Goal: Navigation & Orientation: Find specific page/section

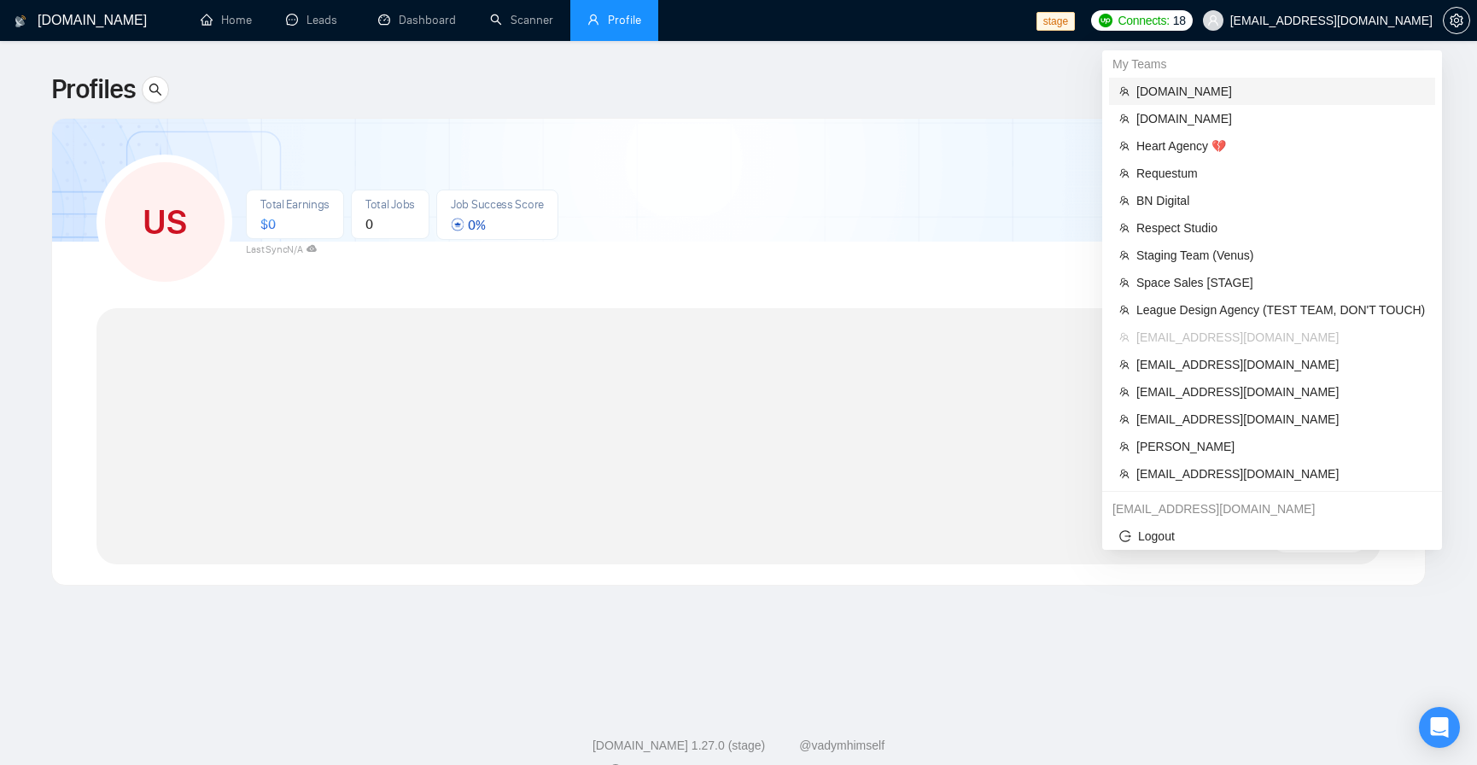
click at [1196, 84] on span "[DOMAIN_NAME]" at bounding box center [1280, 91] width 288 height 19
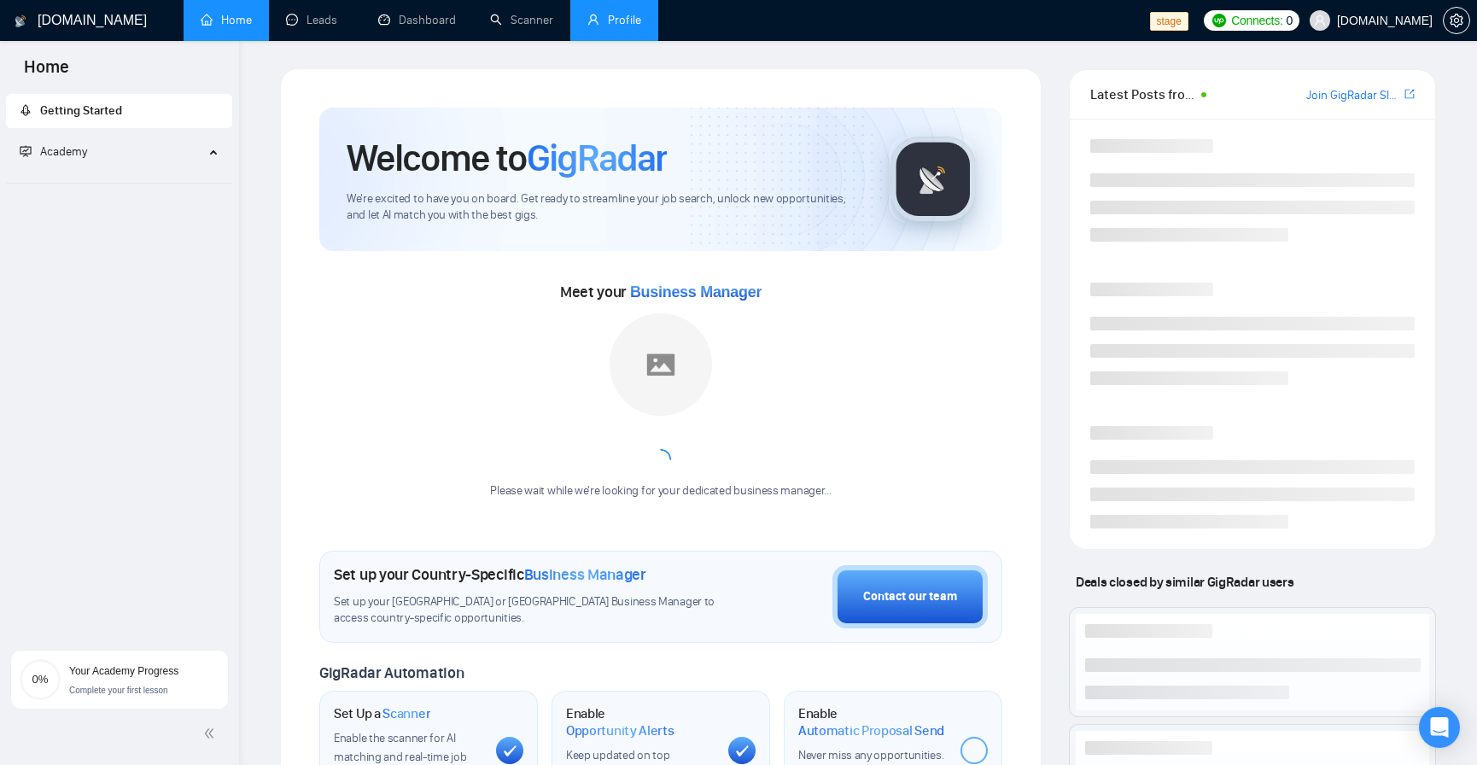
click at [591, 26] on link "Profile" at bounding box center [614, 20] width 54 height 15
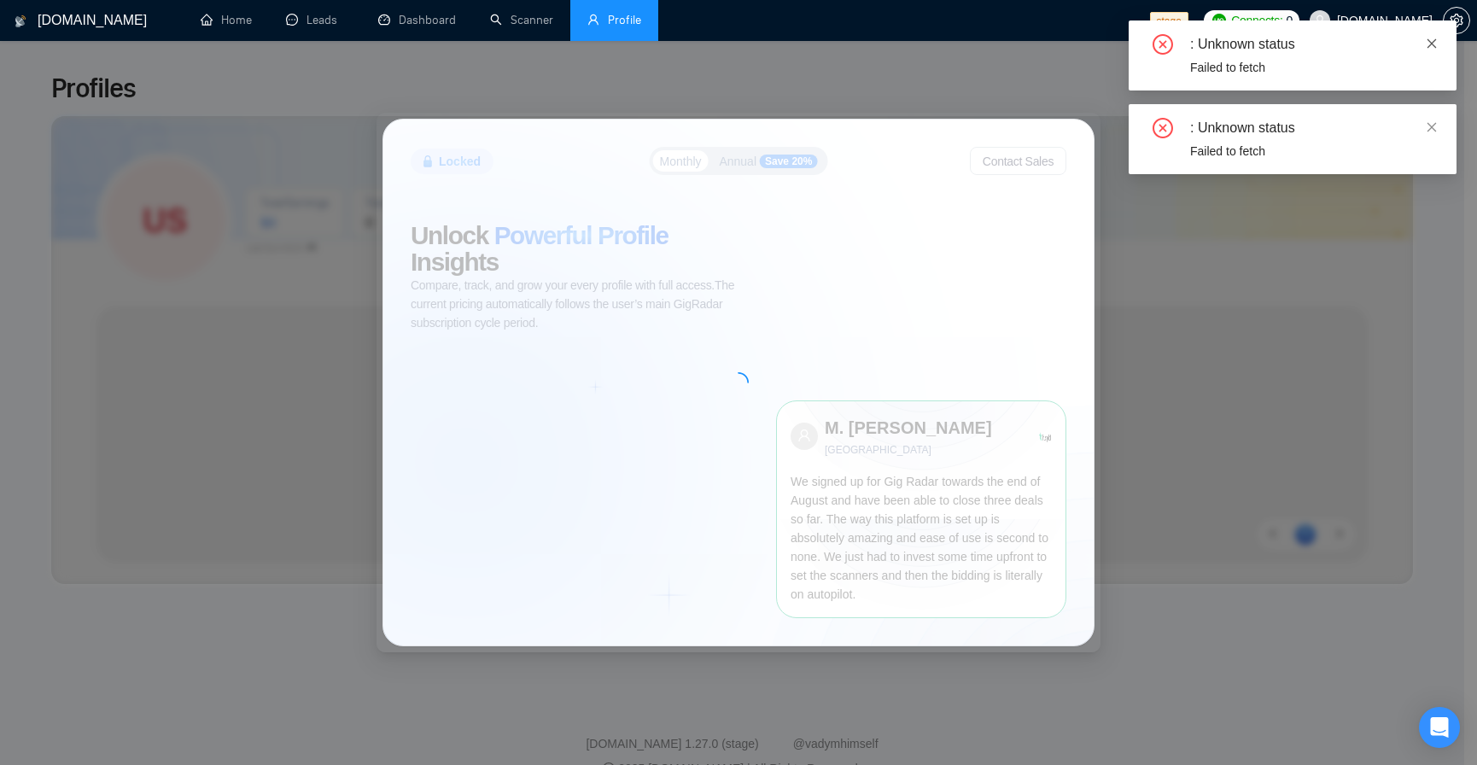
click at [1426, 40] on icon "close" at bounding box center [1431, 44] width 12 height 12
click at [1433, 53] on div ": Unknown status" at bounding box center [1313, 44] width 246 height 20
click at [1431, 47] on icon "close" at bounding box center [1431, 44] width 12 height 12
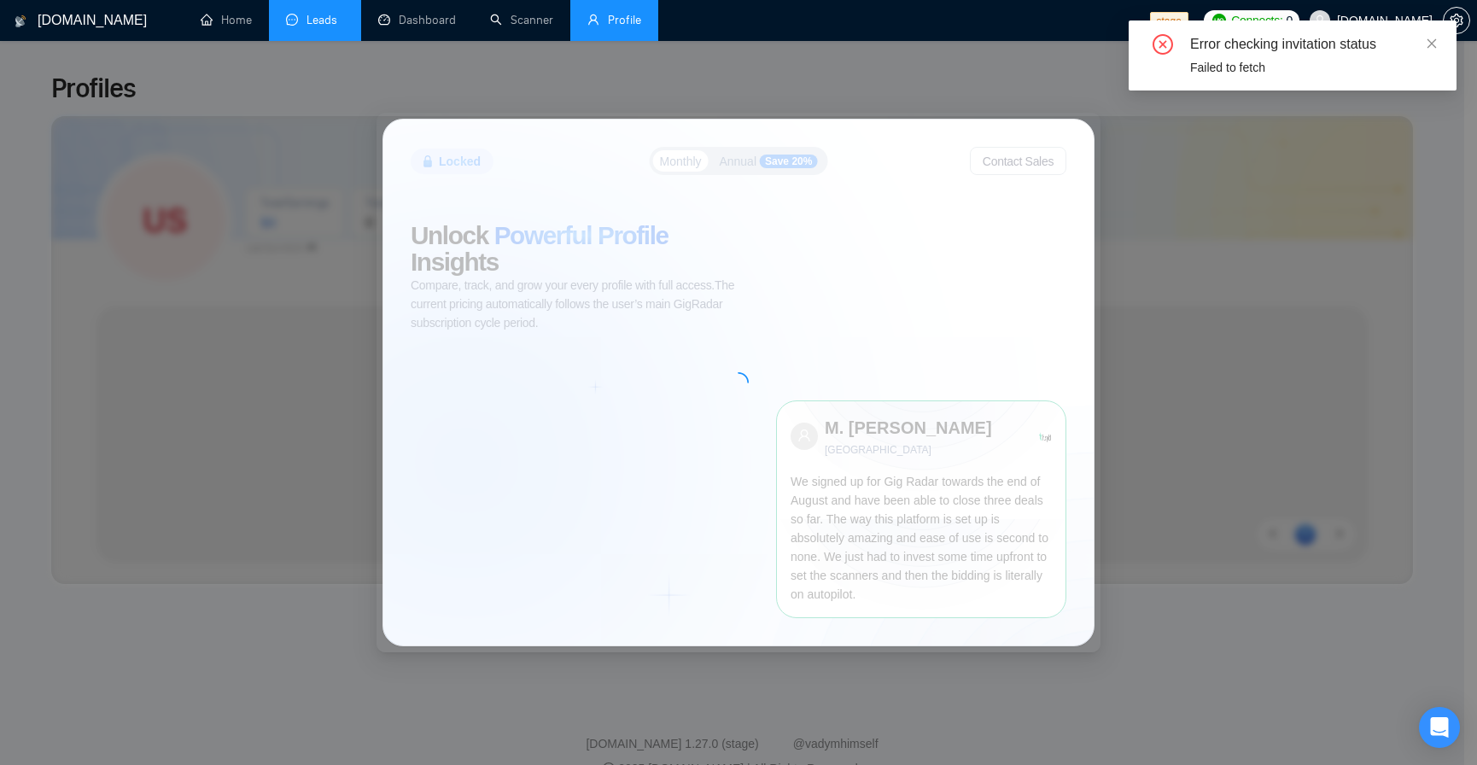
click at [332, 27] on link "Leads" at bounding box center [315, 20] width 58 height 15
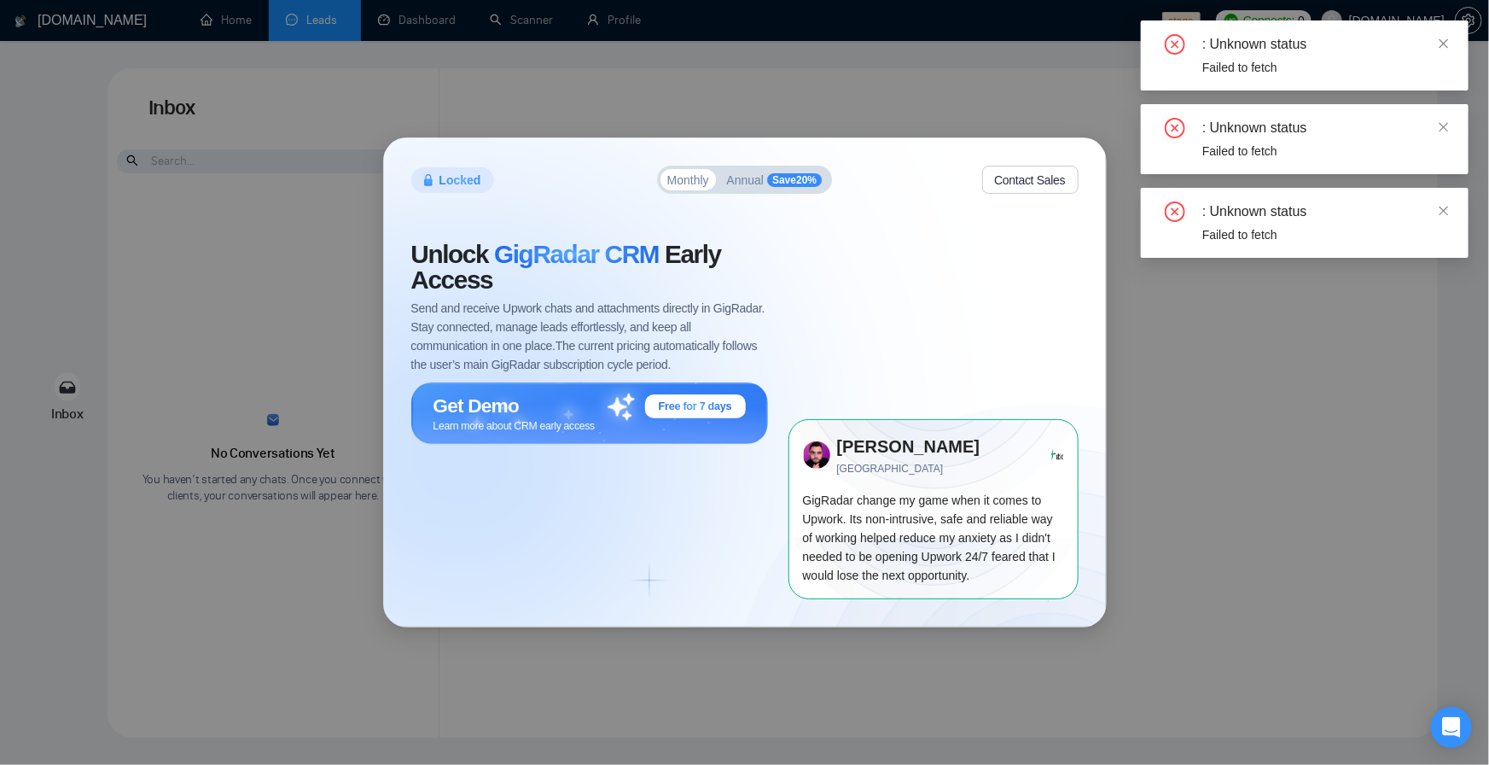
click at [751, 206] on div "Locked Monthly Annual Save 20 % Contact Sales Unlock GigRadar CRM Early Access …" at bounding box center [745, 381] width 722 height 487
click at [748, 170] on button "Annual Save 20 %" at bounding box center [774, 179] width 109 height 21
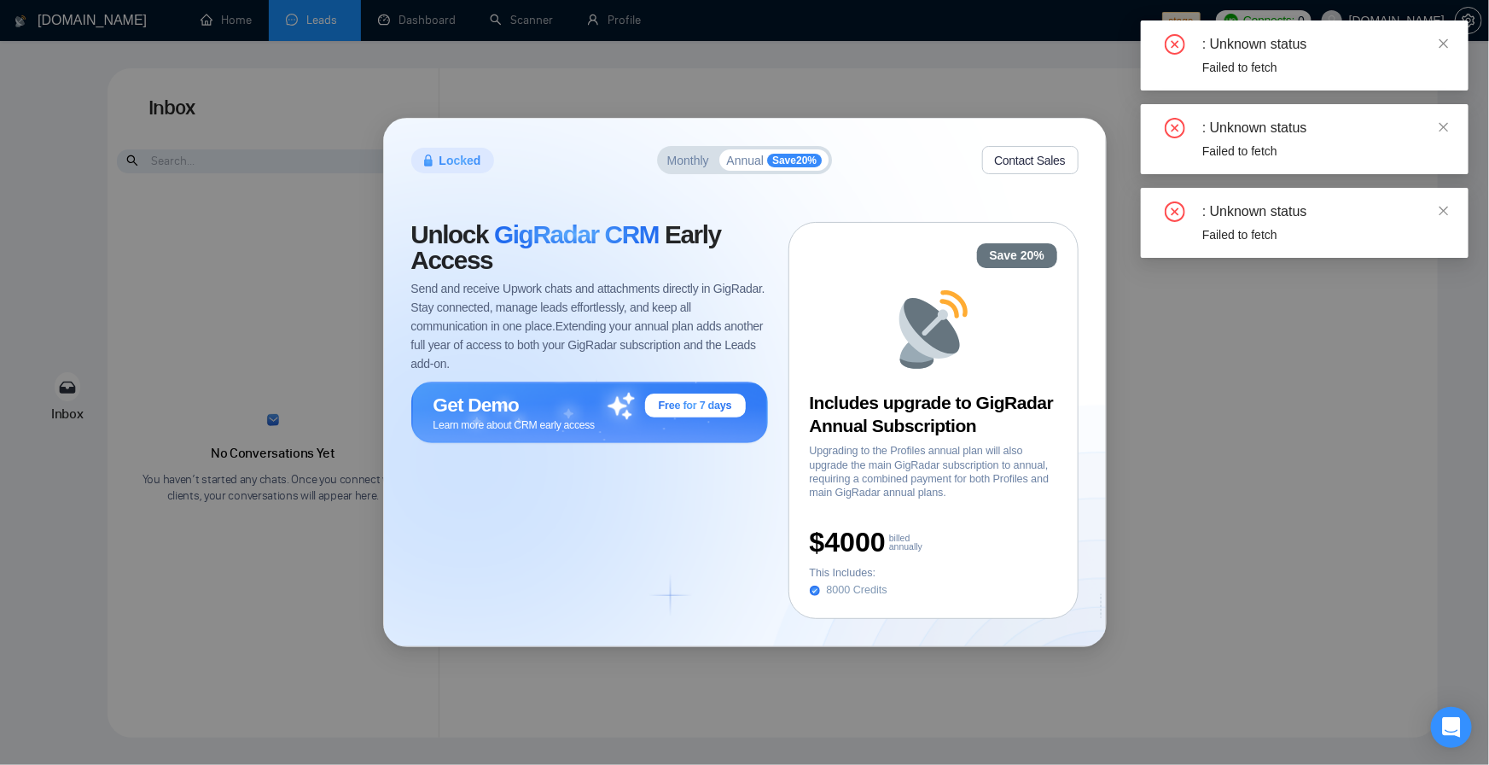
click at [1436, 451] on div "Locked Monthly Annual Save 20 % Contact Sales Unlock GigRadar CRM Early Access …" at bounding box center [744, 382] width 1489 height 765
click at [1443, 48] on span at bounding box center [1444, 44] width 12 height 14
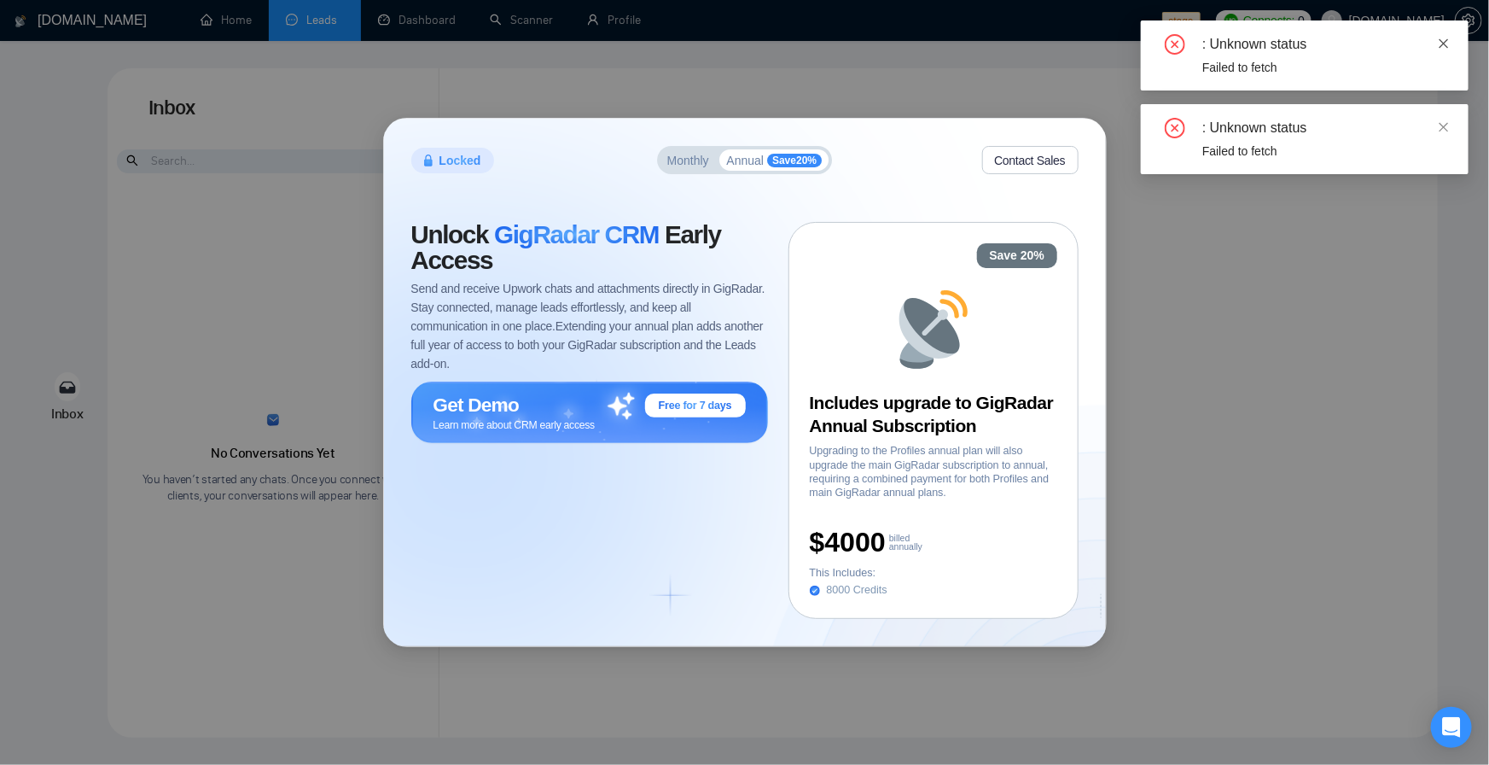
click at [1441, 48] on icon "close" at bounding box center [1444, 44] width 12 height 12
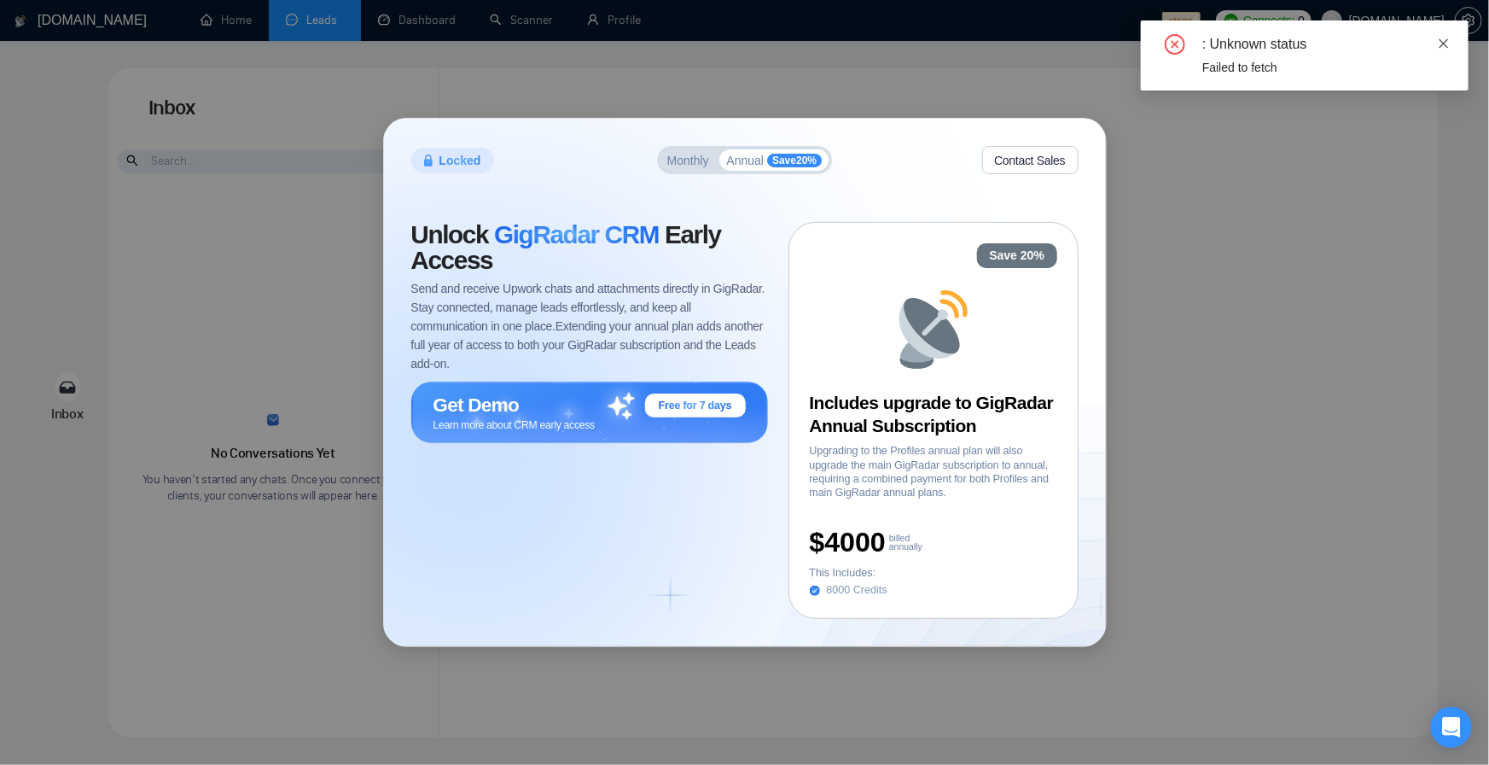
click at [1440, 46] on icon "close" at bounding box center [1444, 44] width 12 height 12
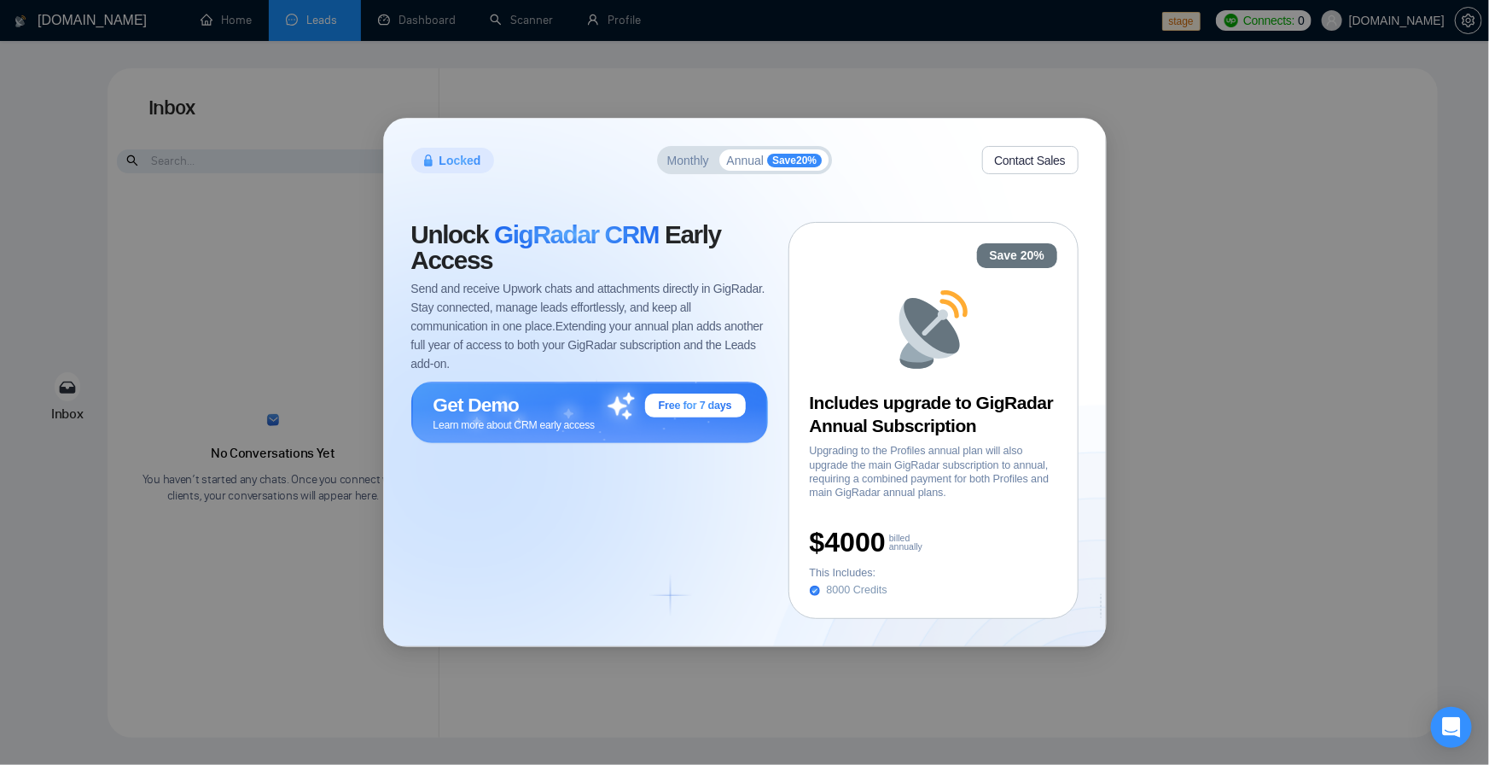
drag, startPoint x: 1382, startPoint y: 22, endPoint x: 1302, endPoint y: 30, distance: 80.6
click at [1413, 23] on div "Locked Monthly Annual Save 20 % Contact Sales Unlock GigRadar CRM Early Access …" at bounding box center [744, 382] width 1489 height 765
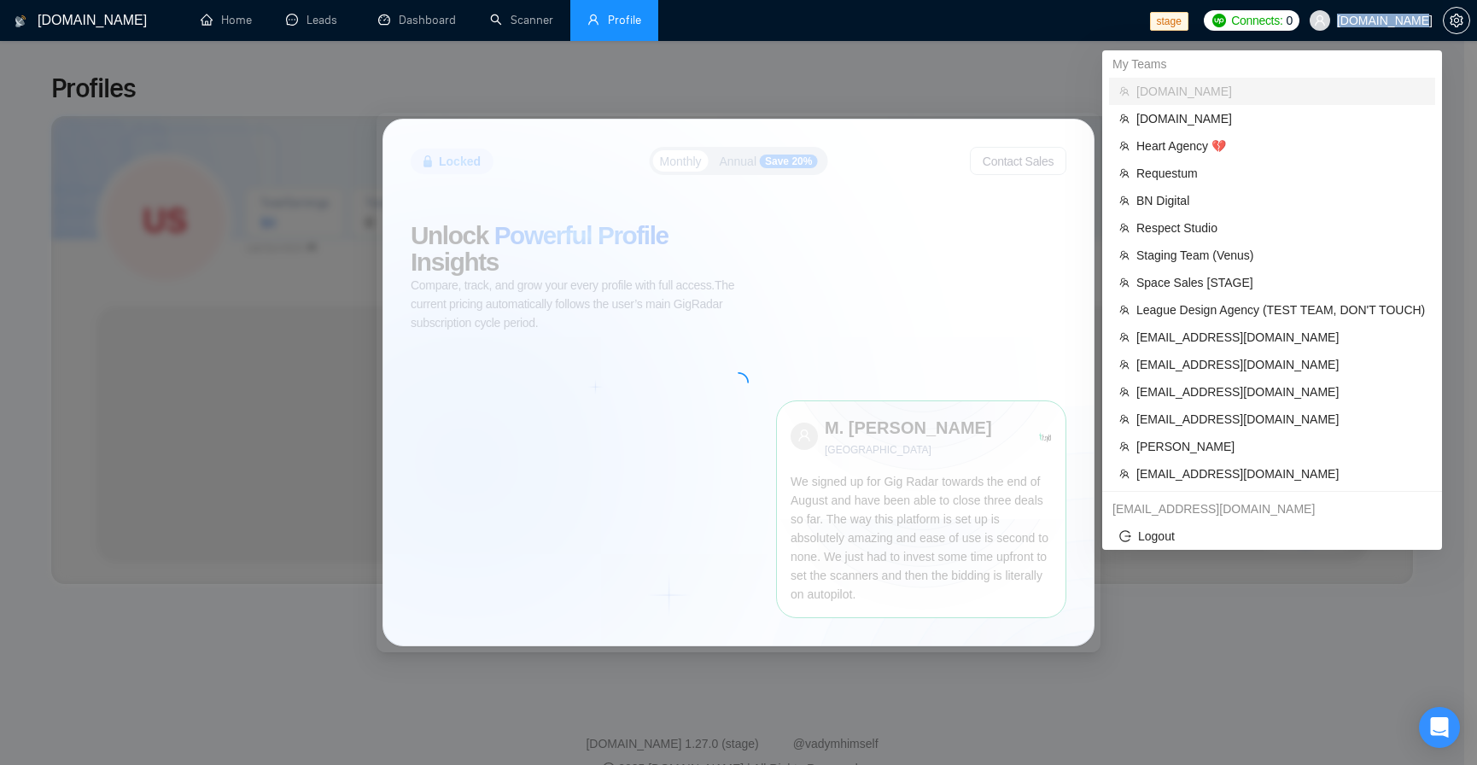
click at [1430, 20] on span "[DOMAIN_NAME]" at bounding box center [1370, 20] width 143 height 55
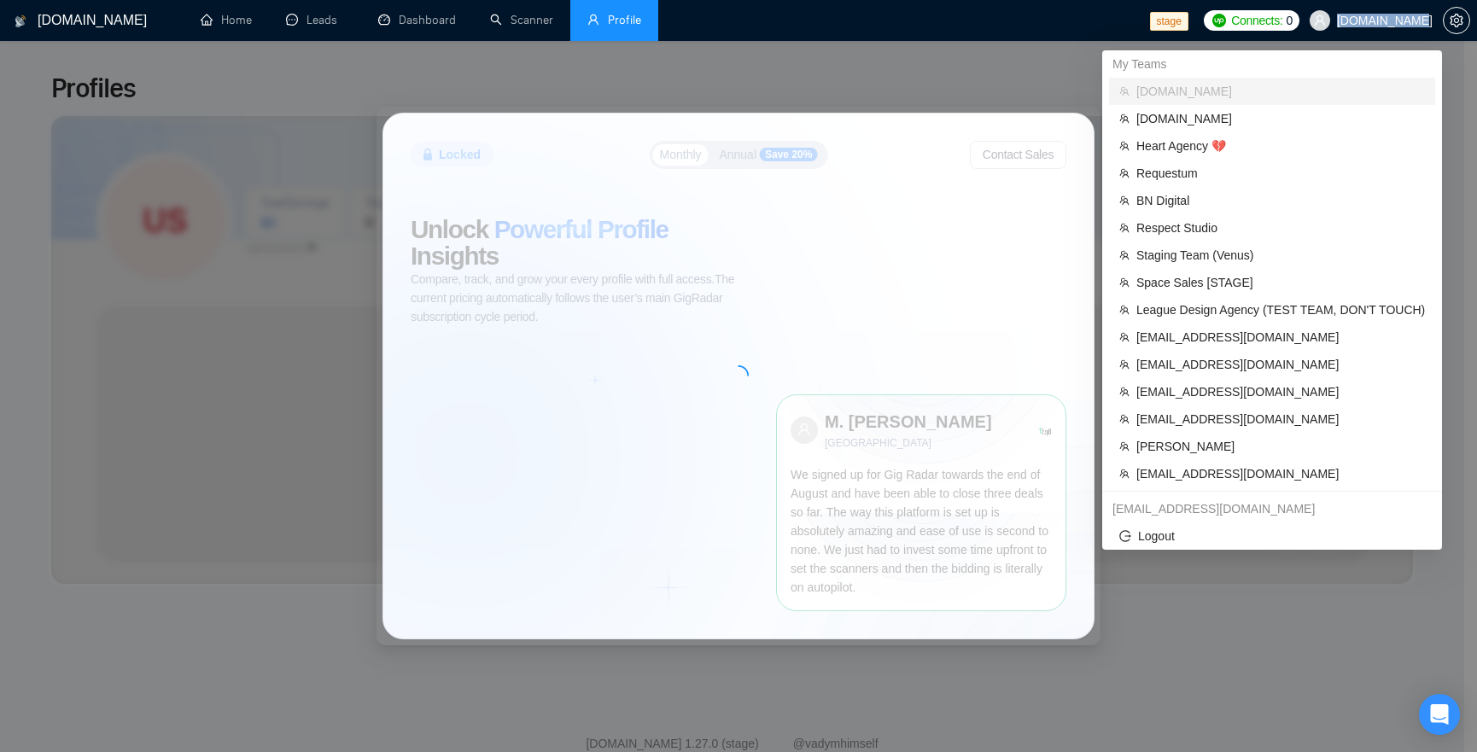
copy span "[DOMAIN_NAME]"
